Goal: Use online tool/utility: Utilize a website feature to perform a specific function

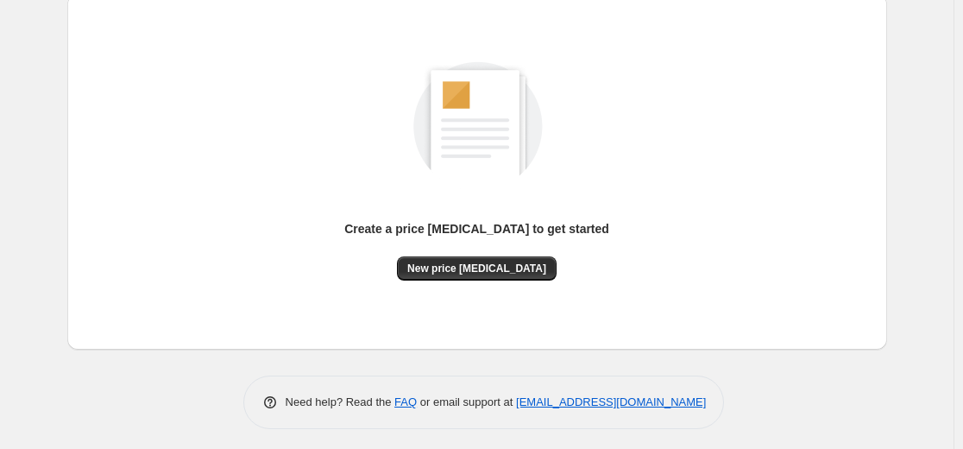
scroll to position [198, 0]
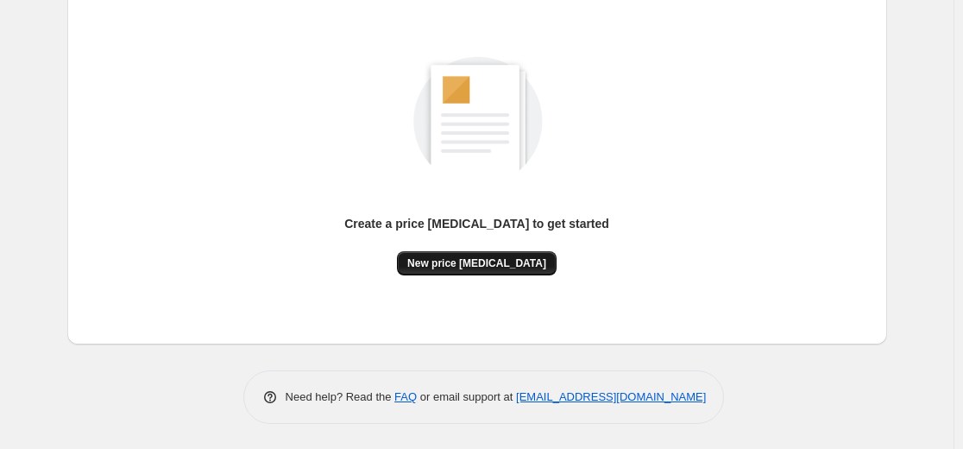
click at [461, 275] on div "Create a price [MEDICAL_DATA] to get started New price [MEDICAL_DATA]" at bounding box center [477, 167] width 792 height 328
click at [453, 258] on span "New price [MEDICAL_DATA]" at bounding box center [476, 263] width 139 height 14
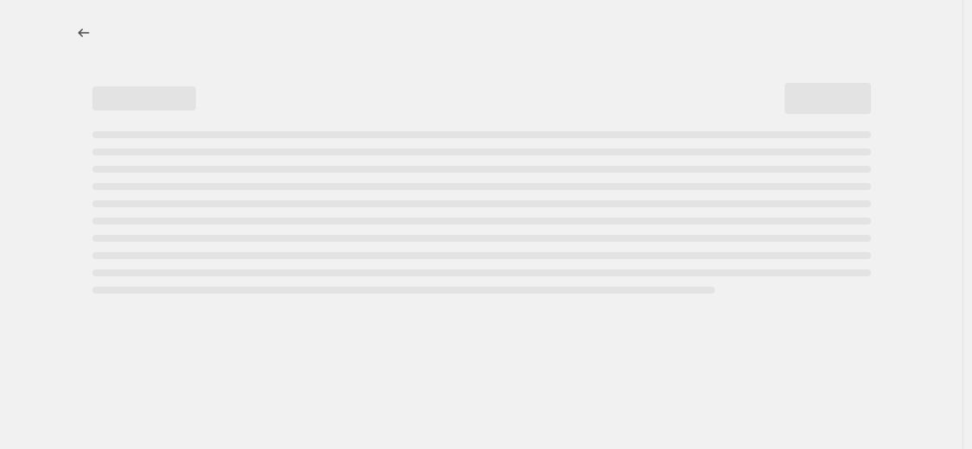
select select "percentage"
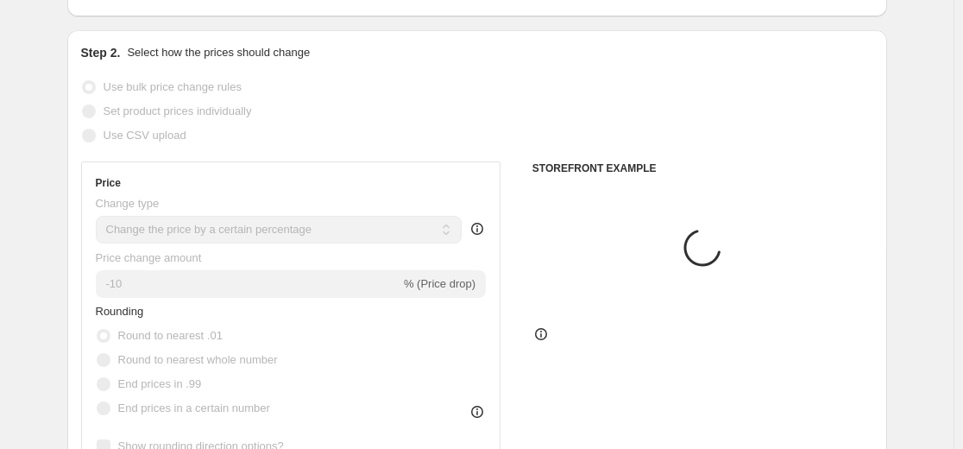
scroll to position [259, 0]
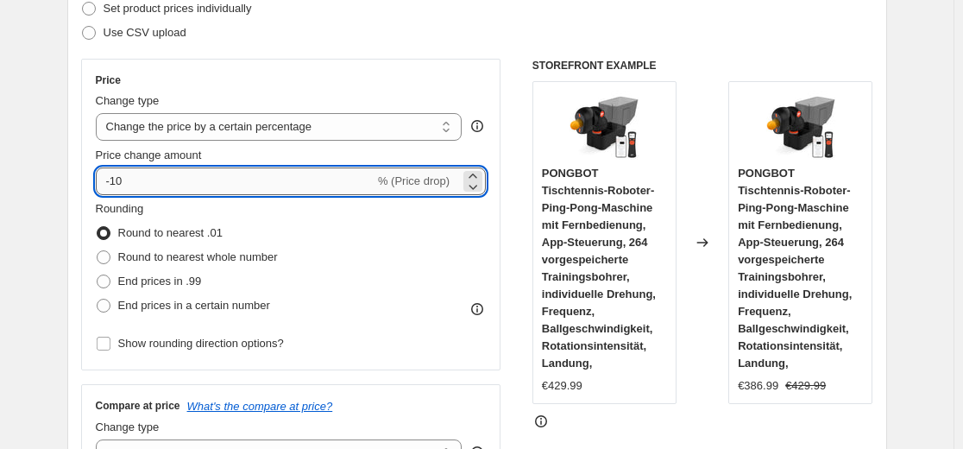
click at [259, 180] on input "-10" at bounding box center [235, 181] width 279 height 28
type input "-1"
type input "-35"
click at [426, 19] on div "Set product prices individually" at bounding box center [477, 9] width 792 height 24
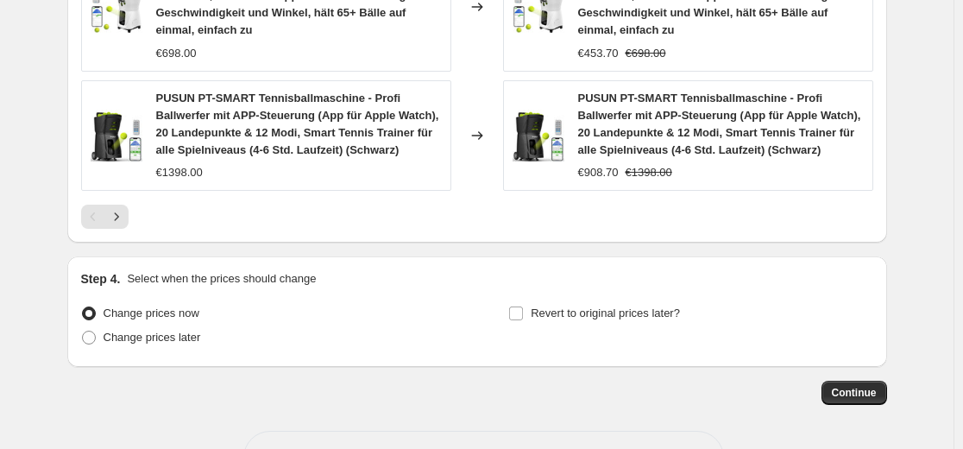
scroll to position [1512, 0]
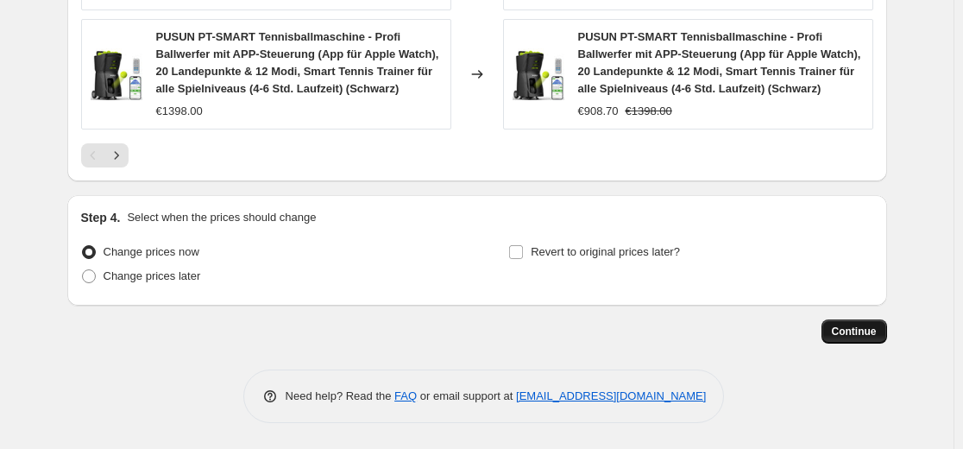
click at [852, 335] on span "Continue" at bounding box center [854, 332] width 45 height 14
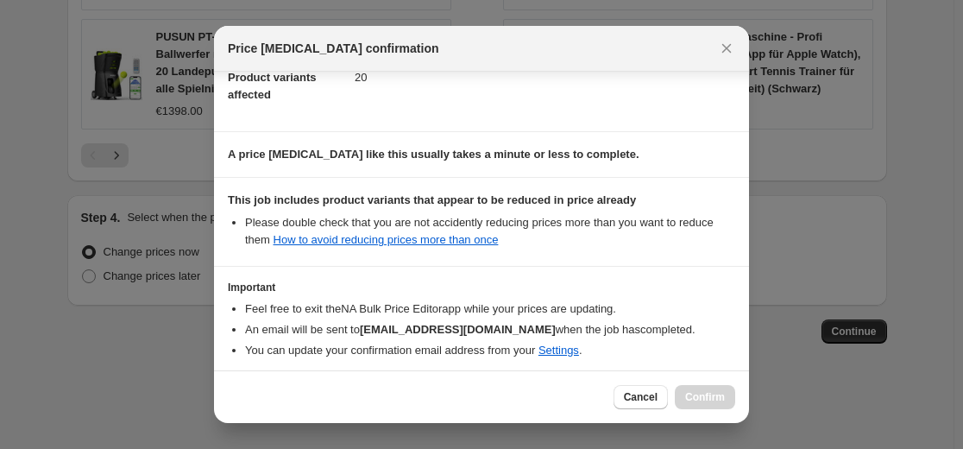
scroll to position [278, 0]
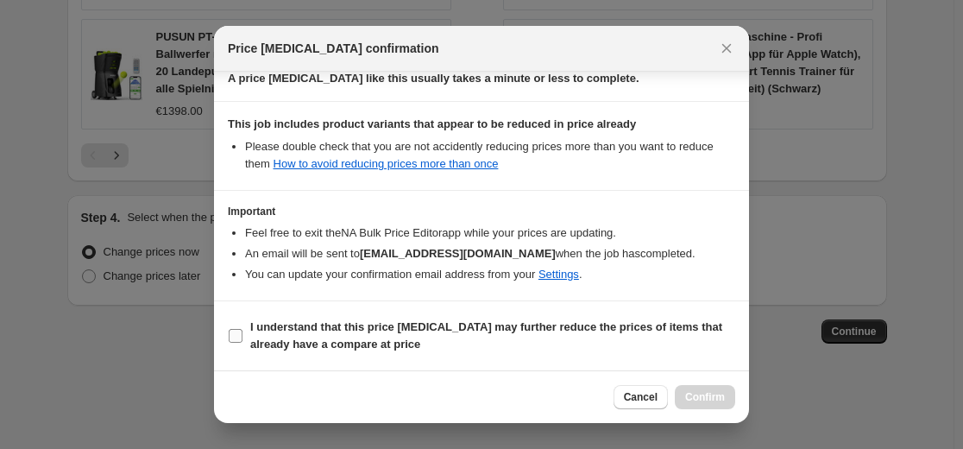
click at [509, 326] on b "I understand that this price [MEDICAL_DATA] may further reduce the prices of it…" at bounding box center [486, 335] width 472 height 30
click at [243, 329] on input "I understand that this price [MEDICAL_DATA] may further reduce the prices of it…" at bounding box center [236, 336] width 14 height 14
checkbox input "true"
click at [710, 390] on button "Confirm" at bounding box center [705, 397] width 60 height 24
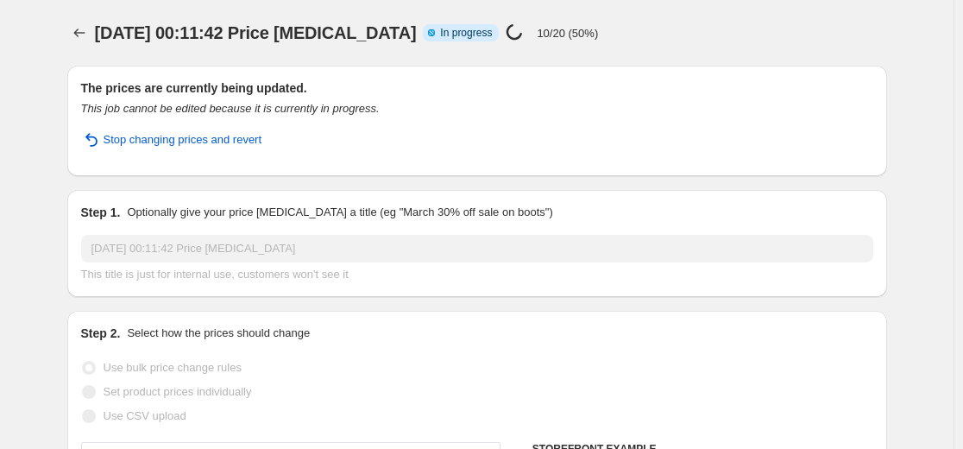
select select "percentage"
